Goal: Communication & Community: Answer question/provide support

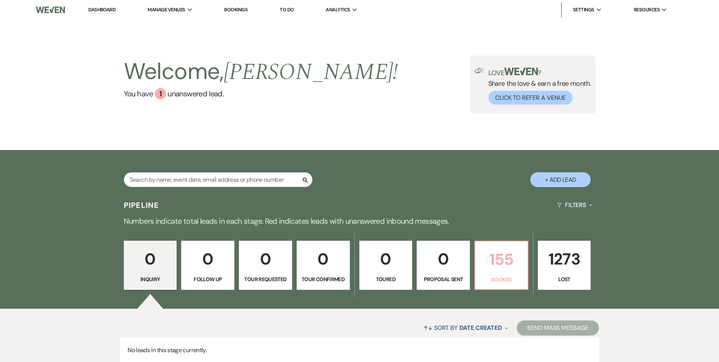
click at [503, 263] on p "155" at bounding box center [501, 259] width 43 height 25
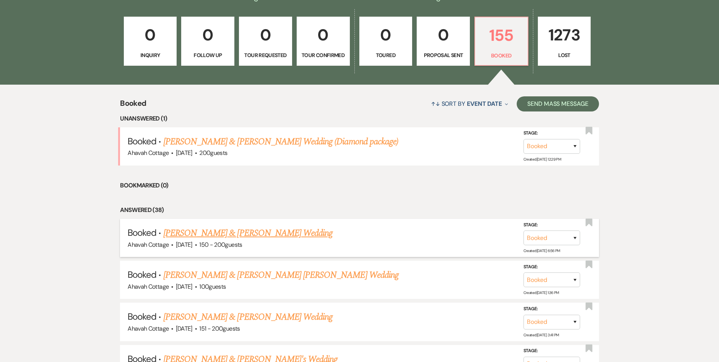
scroll to position [226, 0]
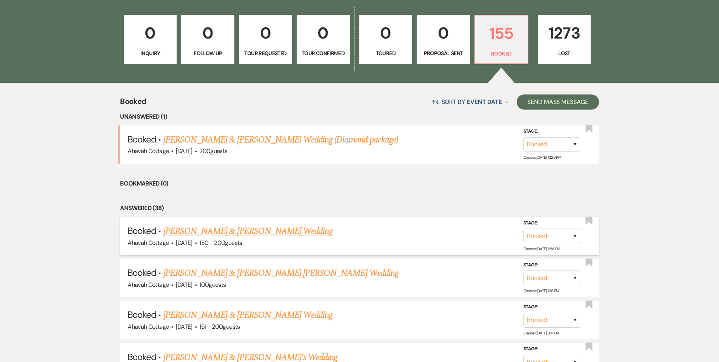
click at [261, 231] on link "[PERSON_NAME] & [PERSON_NAME] Wedding" at bounding box center [248, 231] width 169 height 14
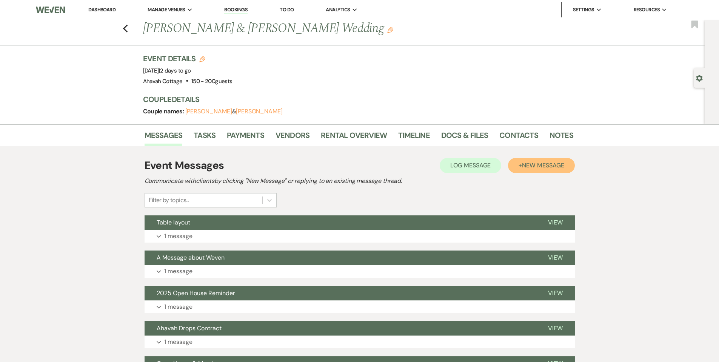
click at [520, 167] on button "+ New Message" at bounding box center [541, 165] width 66 height 15
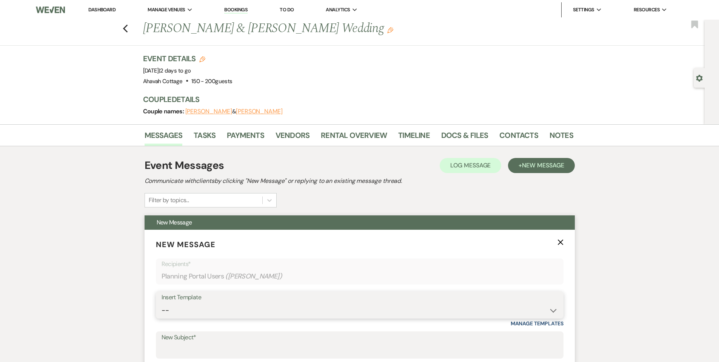
click at [167, 310] on select "-- Weven Planning Portal Introduction (Booked Events) Contract (Pre-Booked Lead…" at bounding box center [360, 310] width 397 height 15
select select "2525"
type input "Meet Your Venue Staff"
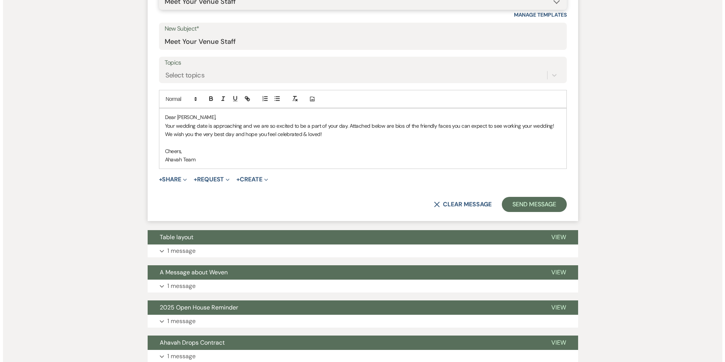
scroll to position [310, 0]
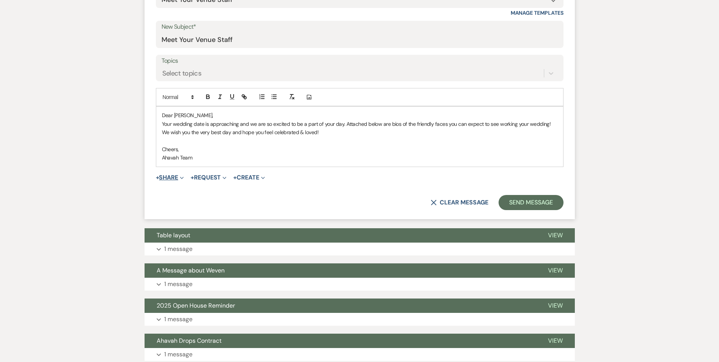
click at [171, 177] on button "+ Share Expand" at bounding box center [170, 177] width 28 height 6
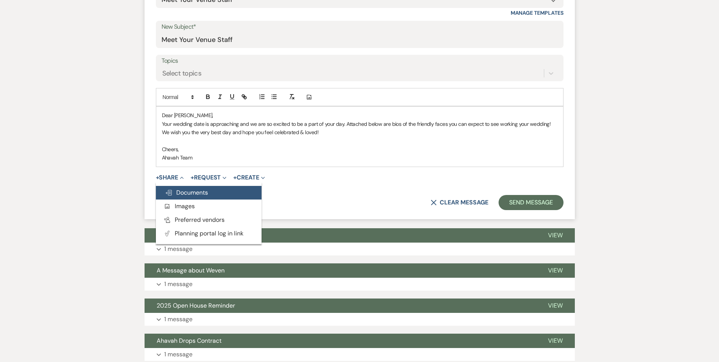
click at [178, 193] on span "Doc Upload Documents" at bounding box center [186, 192] width 43 height 8
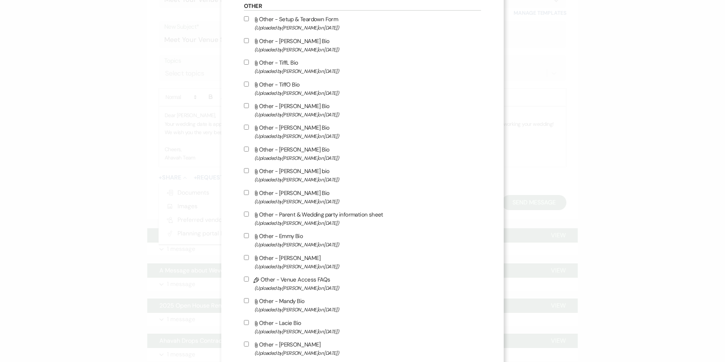
scroll to position [1125, 0]
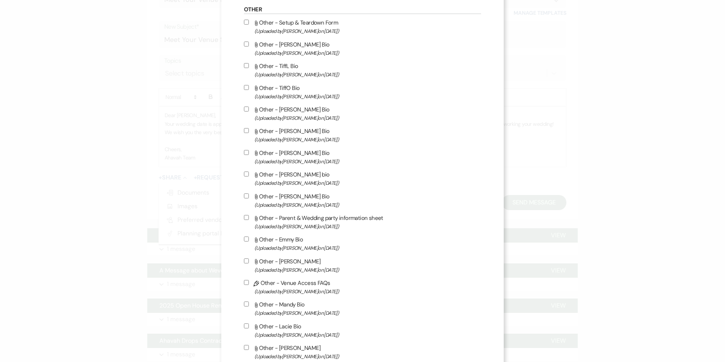
click at [248, 46] on input "Attach File Other - [PERSON_NAME] Bio (Uploaded by [PERSON_NAME] on [DATE] )" at bounding box center [246, 44] width 5 height 5
checkbox input "true"
click at [248, 90] on input "Attach File Other - TiffO Bio (Uploaded by [PERSON_NAME] on [DATE] )" at bounding box center [246, 87] width 5 height 5
checkbox input "true"
click at [247, 133] on input "Attach File Other - [PERSON_NAME] Bio (Uploaded by [PERSON_NAME] on [DATE] )" at bounding box center [246, 130] width 5 height 5
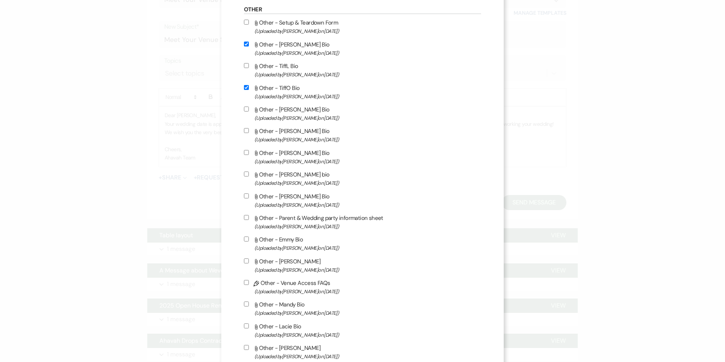
checkbox input "true"
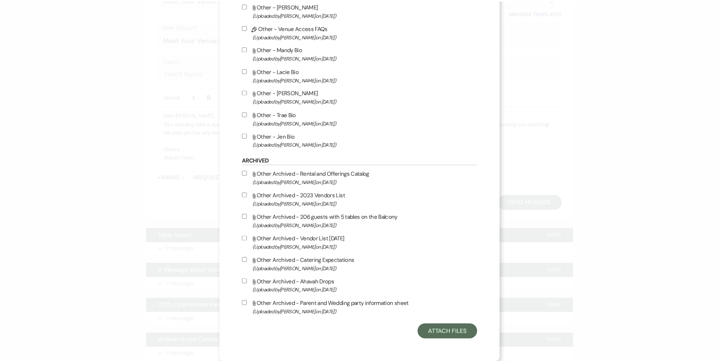
scroll to position [1394, 0]
click at [245, 134] on input "Attach File Other - [PERSON_NAME] Bio (Uploaded by [PERSON_NAME] on [DATE] )" at bounding box center [246, 135] width 5 height 5
checkbox input "true"
click at [440, 332] on button "Attach Files" at bounding box center [451, 331] width 60 height 15
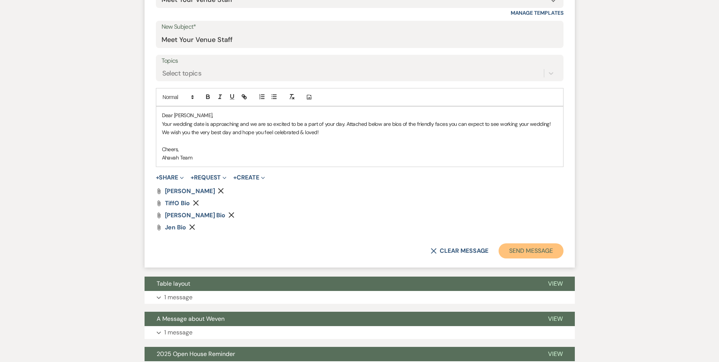
click at [514, 252] on button "Send Message" at bounding box center [531, 250] width 65 height 15
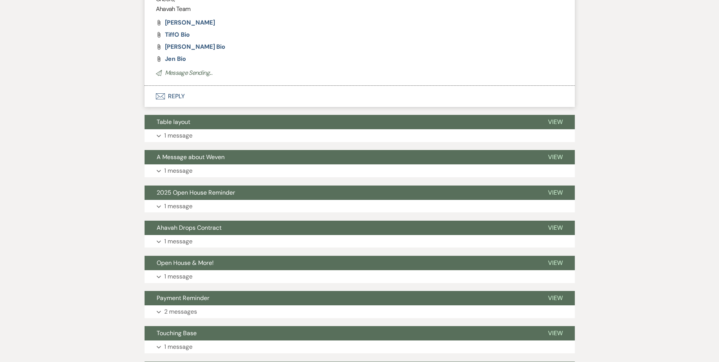
scroll to position [29, 0]
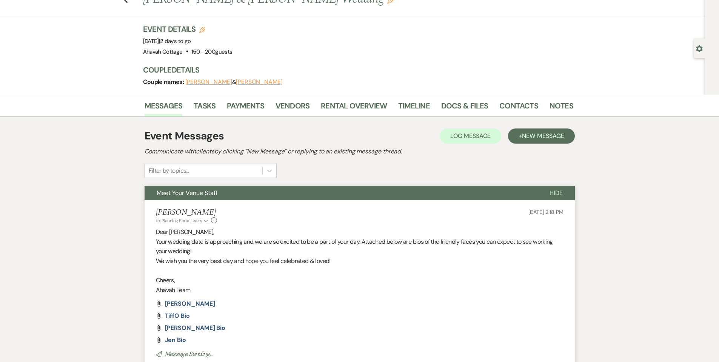
click at [190, 191] on span "Meet Your Venue Staff" at bounding box center [187, 193] width 61 height 8
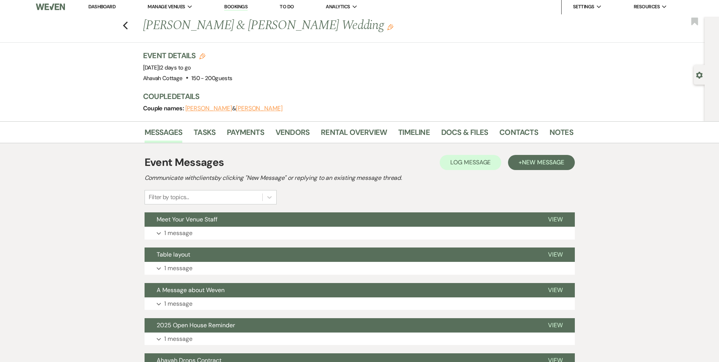
scroll to position [0, 0]
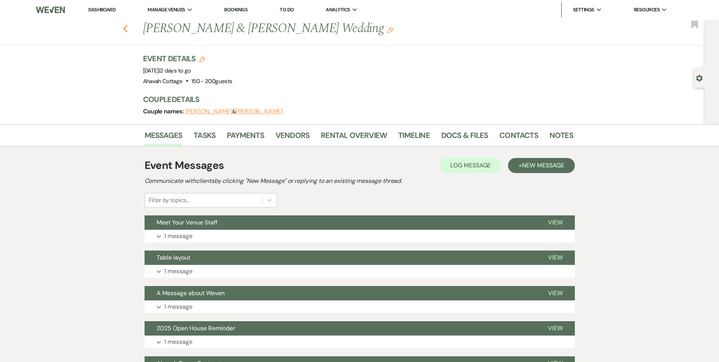
click at [127, 27] on icon "Previous" at bounding box center [126, 28] width 6 height 9
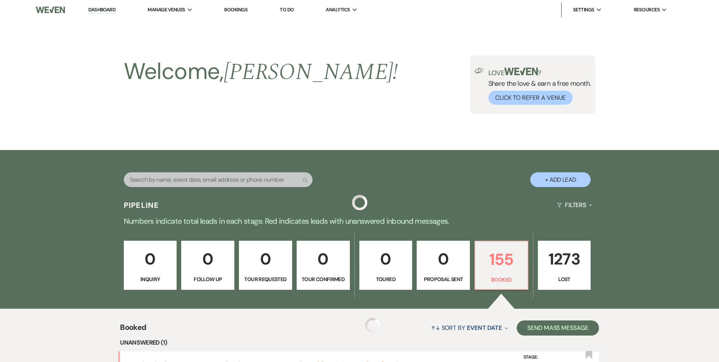
scroll to position [226, 0]
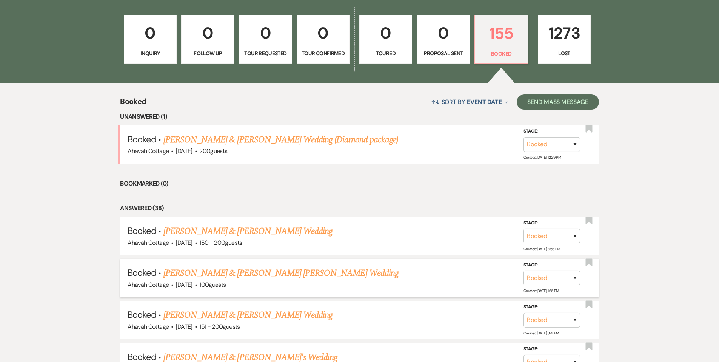
click at [244, 270] on link "[PERSON_NAME] & [PERSON_NAME] [PERSON_NAME] Wedding" at bounding box center [281, 273] width 235 height 14
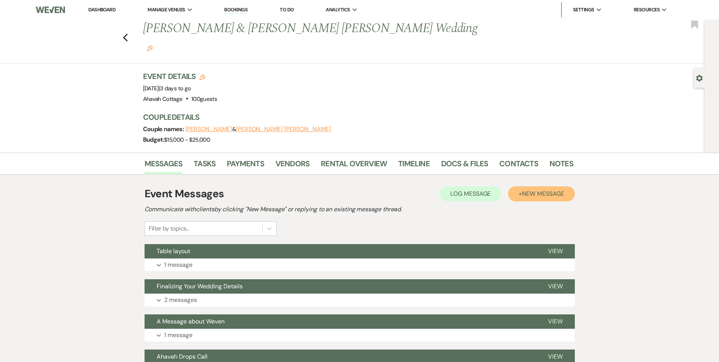
click at [531, 190] on span "New Message" at bounding box center [543, 194] width 42 height 8
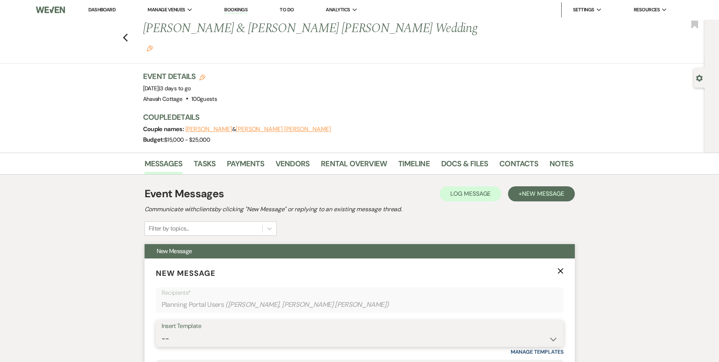
click at [177, 331] on select "-- Weven Planning Portal Introduction (Booked Events) Contract (Pre-Booked Lead…" at bounding box center [360, 338] width 397 height 15
select select "2525"
type input "Meet Your Venue Staff"
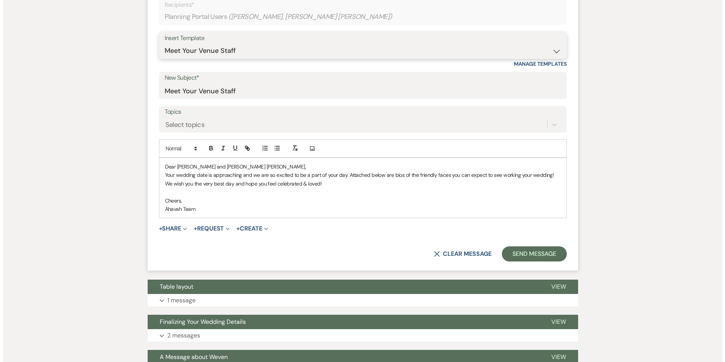
scroll to position [291, 0]
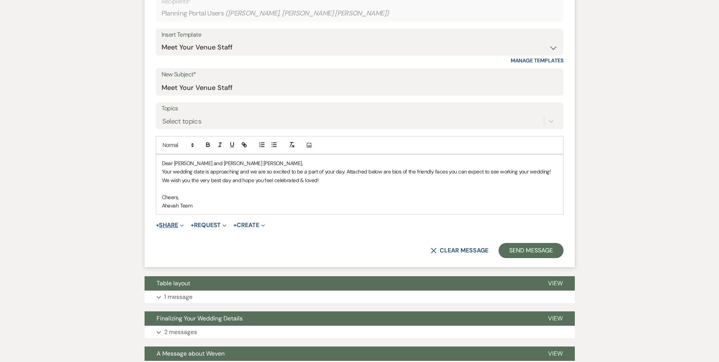
click at [173, 222] on button "+ Share Expand" at bounding box center [170, 225] width 28 height 6
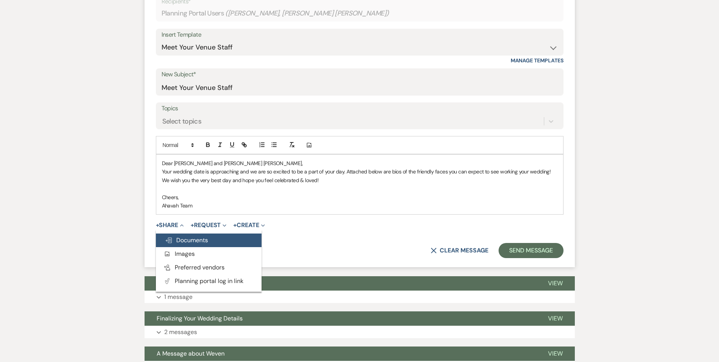
click at [175, 236] on span "Doc Upload Documents" at bounding box center [186, 240] width 43 height 8
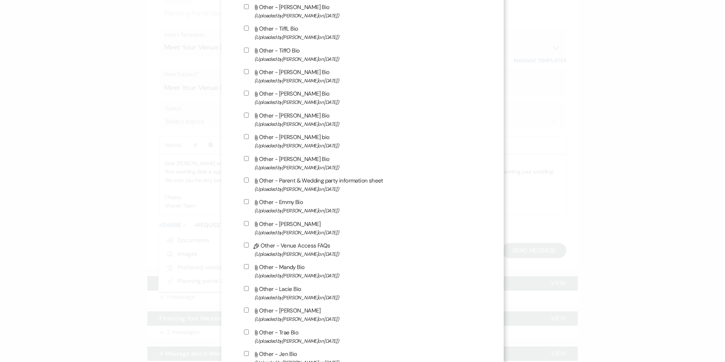
scroll to position [1162, 0]
click at [245, 31] on input "Attach File Other - TiffL Bio (Uploaded by [PERSON_NAME] on [DATE] )" at bounding box center [246, 28] width 5 height 5
checkbox input "true"
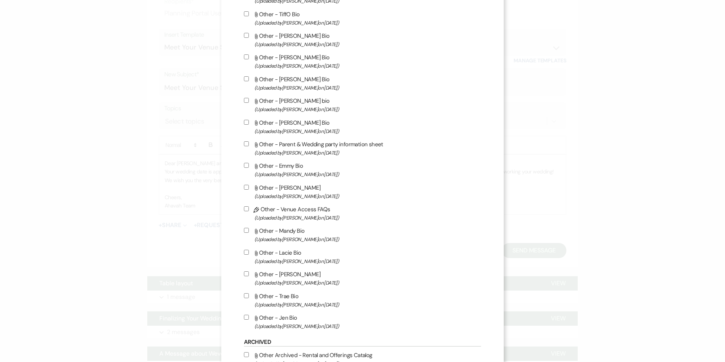
scroll to position [1199, 0]
click at [247, 298] on input "Attach File Other - Trae Bio (Uploaded by [PERSON_NAME] on [DATE] )" at bounding box center [246, 295] width 5 height 5
checkbox input "true"
click at [245, 319] on input "Attach File Other - [PERSON_NAME] Bio (Uploaded by [PERSON_NAME] on [DATE] )" at bounding box center [246, 316] width 5 height 5
checkbox input "true"
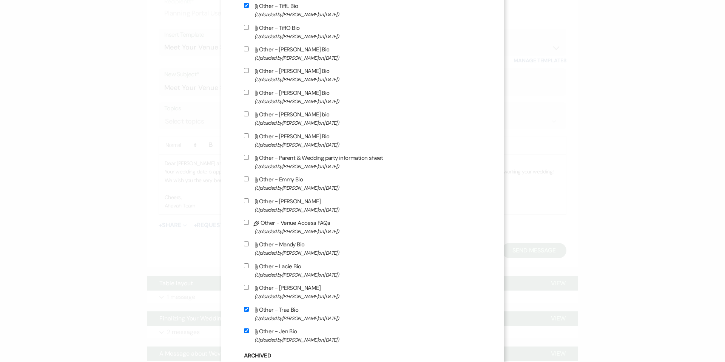
scroll to position [1184, 0]
click at [247, 247] on input "Attach File Other - Mandy Bio (Uploaded by [PERSON_NAME] on [DATE] )" at bounding box center [246, 244] width 5 height 5
checkbox input "true"
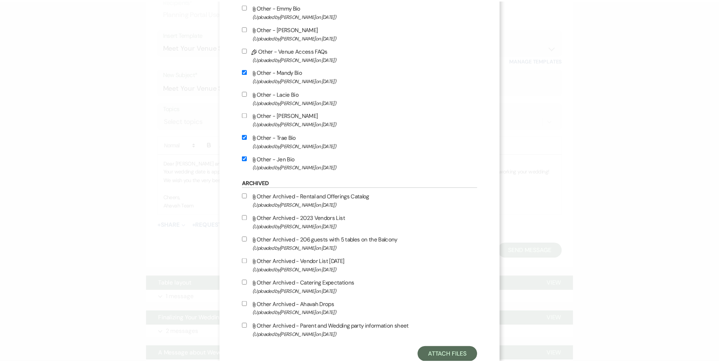
scroll to position [1394, 0]
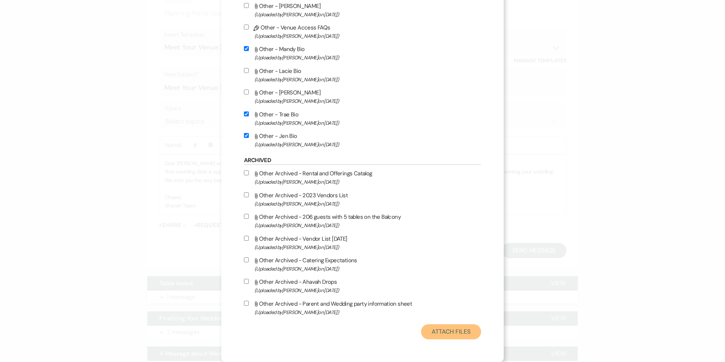
click at [426, 328] on button "Attach Files" at bounding box center [451, 331] width 60 height 15
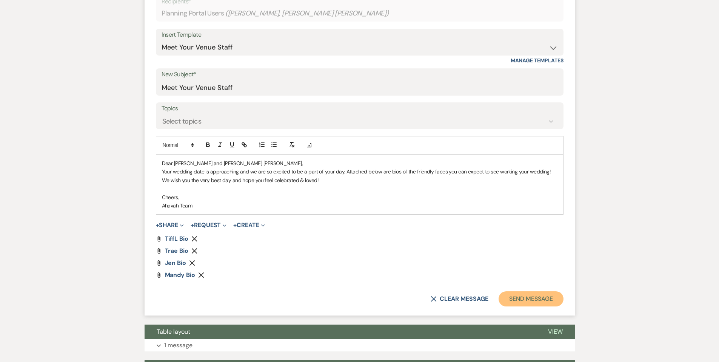
click at [517, 291] on button "Send Message" at bounding box center [531, 298] width 65 height 15
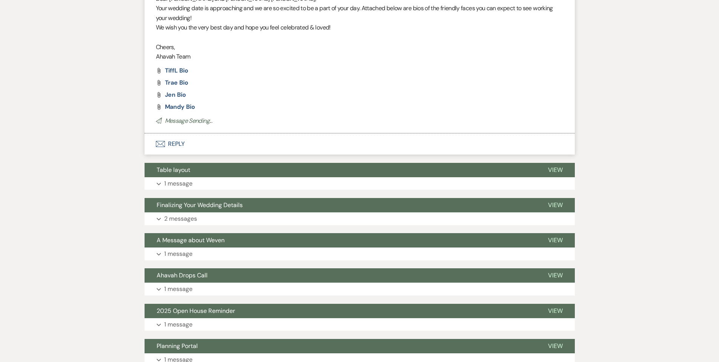
scroll to position [10, 0]
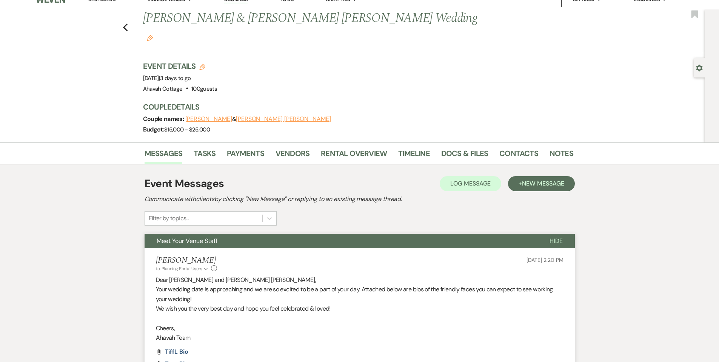
click at [210, 237] on span "Meet Your Venue Staff" at bounding box center [187, 241] width 61 height 8
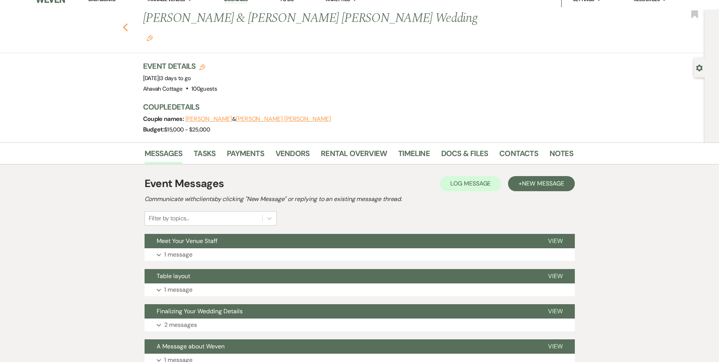
click at [127, 23] on use "button" at bounding box center [125, 27] width 5 height 8
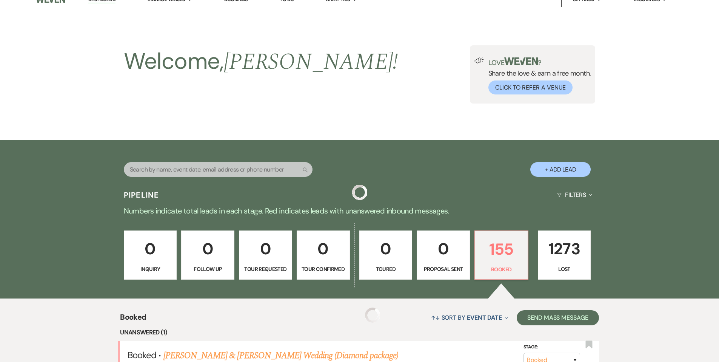
scroll to position [226, 0]
